Goal: Register for event/course

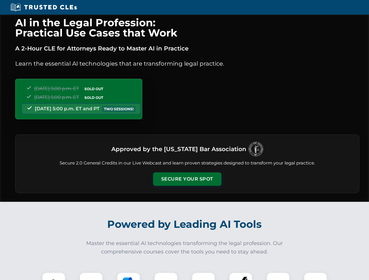
click at [187, 179] on button "Secure Your Spot" at bounding box center [187, 179] width 68 height 13
click at [54, 276] on img at bounding box center [53, 284] width 17 height 17
